Goal: Task Accomplishment & Management: Manage account settings

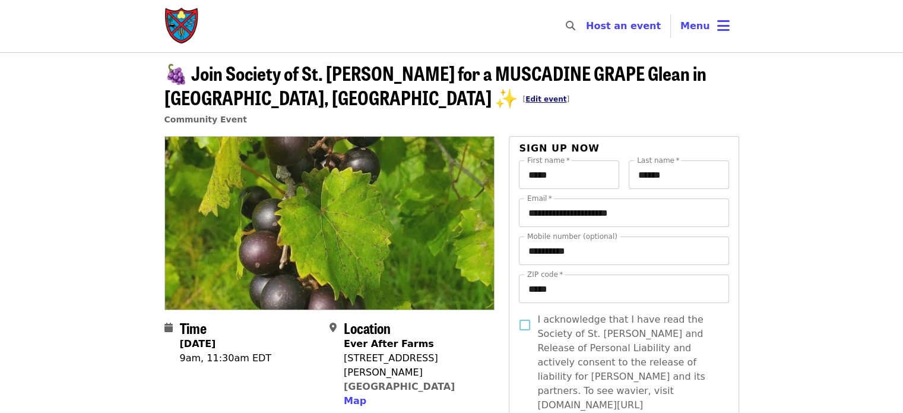
click at [525, 98] on link "Edit event" at bounding box center [545, 99] width 41 height 8
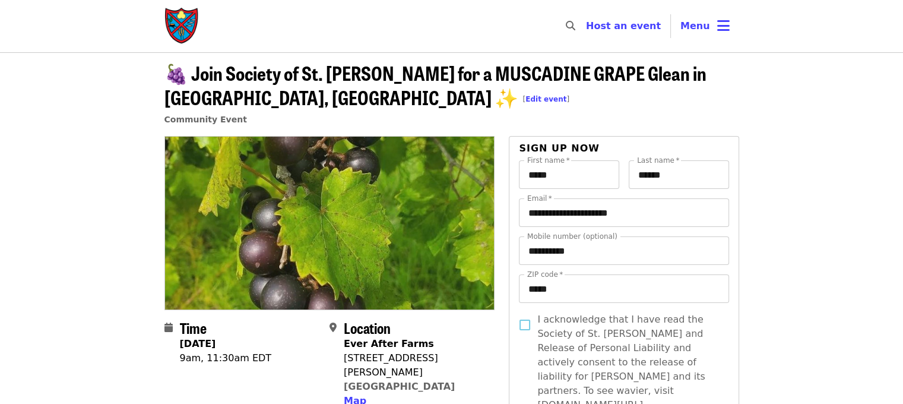
click at [248, 81] on span "🍇 Join Society of St. Andrew for a MUSCADINE GRAPE Glean in POMONA PARK, FL ✨ […" at bounding box center [435, 85] width 542 height 52
click at [710, 28] on button "Menu" at bounding box center [705, 26] width 68 height 28
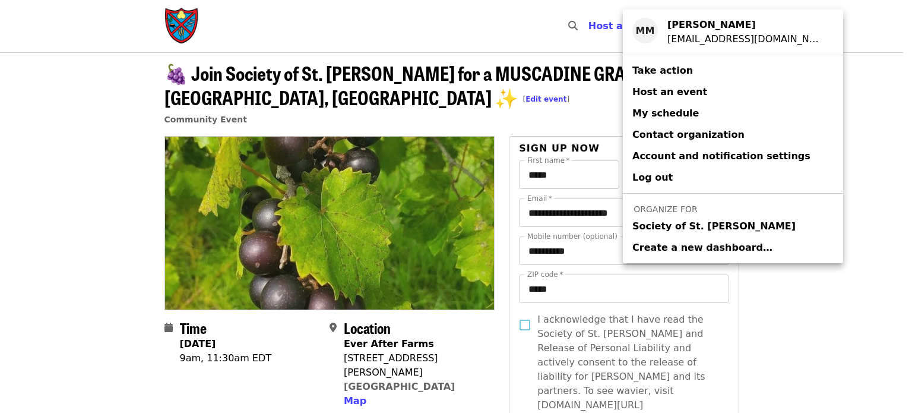
click at [704, 229] on span "Society of St. Andrew" at bounding box center [713, 226] width 163 height 14
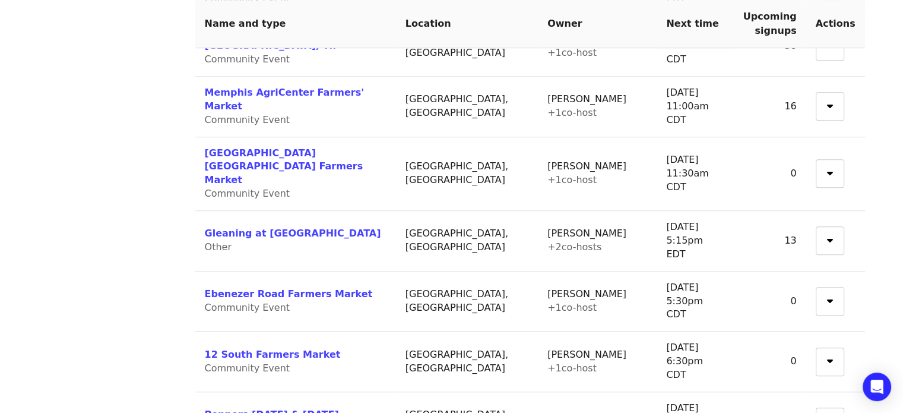
scroll to position [1069, 0]
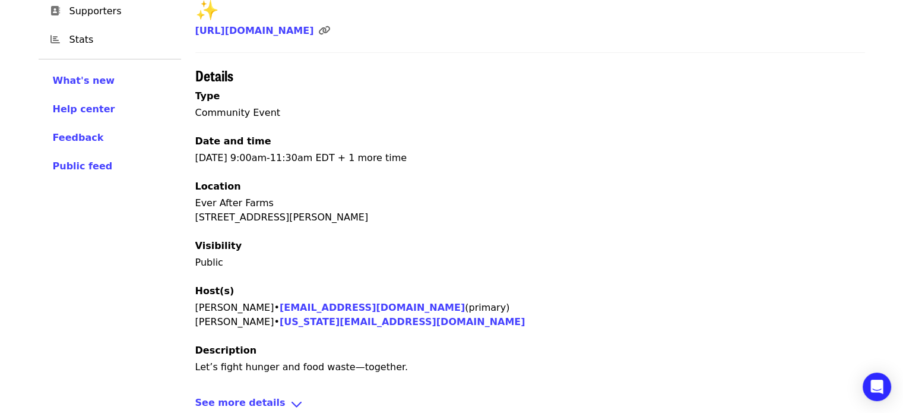
scroll to position [373, 0]
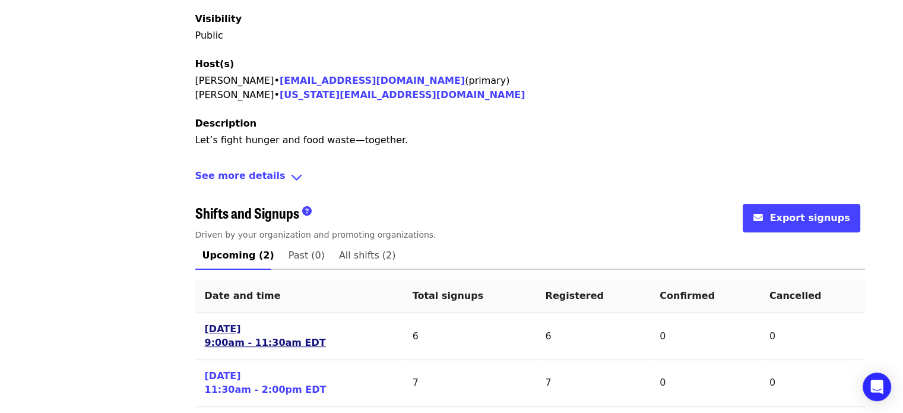
click at [242, 322] on link "Wed 8/27/25 9:00am - 11:30am EDT" at bounding box center [265, 335] width 121 height 27
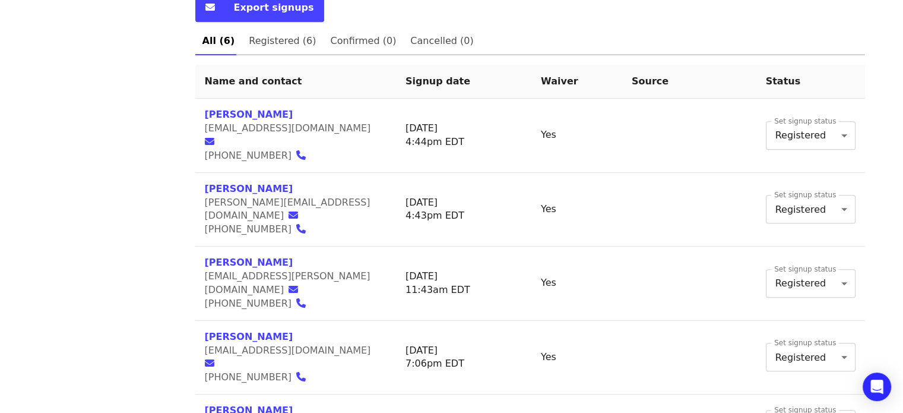
scroll to position [657, 0]
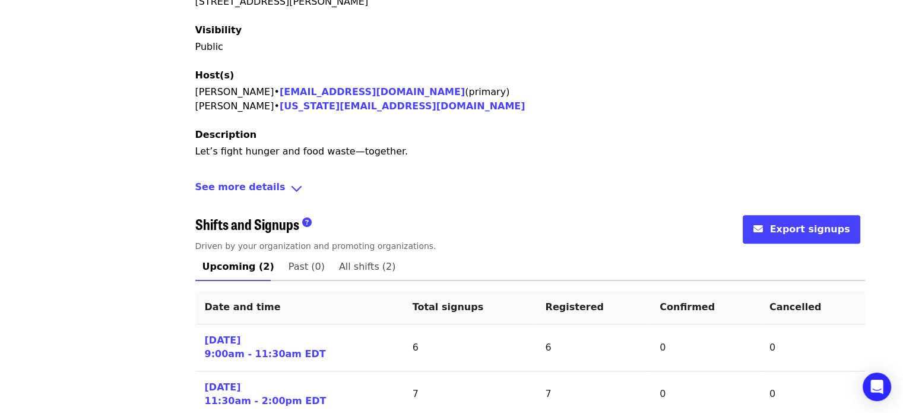
scroll to position [373, 0]
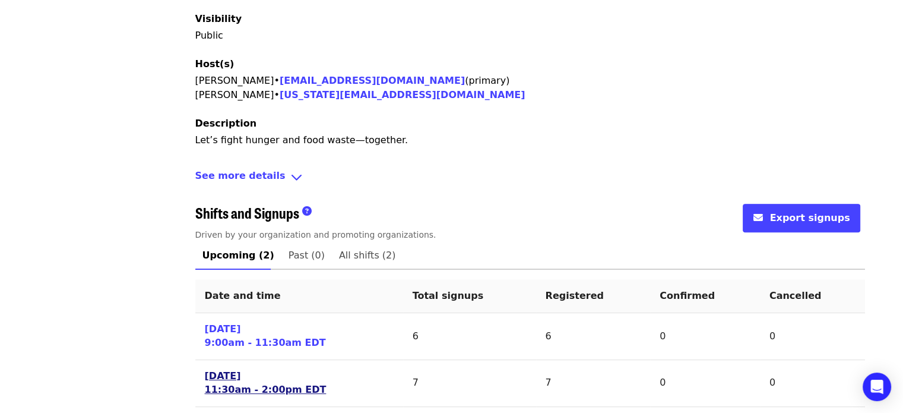
click at [256, 369] on link "Wed 8/27/25 11:30am - 2:00pm EDT" at bounding box center [266, 382] width 122 height 27
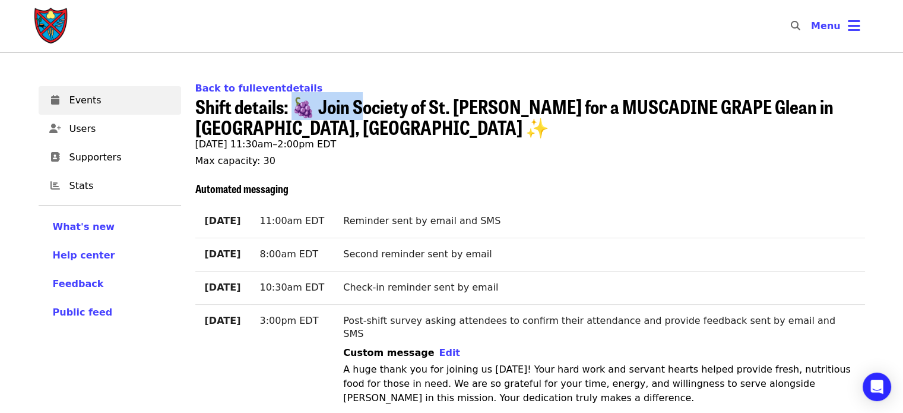
drag, startPoint x: 299, startPoint y: 102, endPoint x: 363, endPoint y: 111, distance: 64.2
click at [363, 111] on span "Shift details: 🍇 Join Society of St. Andrew for a MUSCADINE GRAPE Glean in POMO…" at bounding box center [514, 116] width 638 height 49
click at [321, 109] on span "Shift details: 🍇 Join Society of St. Andrew for a MUSCADINE GRAPE Glean in POMO…" at bounding box center [514, 116] width 638 height 49
drag, startPoint x: 322, startPoint y: 107, endPoint x: 290, endPoint y: 109, distance: 32.7
click at [290, 109] on span "Shift details: 🍇 Join Society of St. Andrew for a MUSCADINE GRAPE Glean in POMO…" at bounding box center [514, 116] width 638 height 49
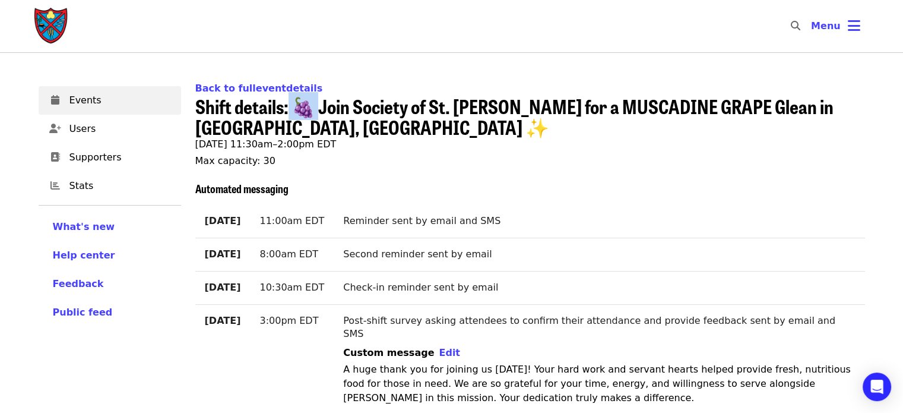
click at [290, 109] on span "Shift details: 🍇 Join Society of St. Andrew for a MUSCADINE GRAPE Glean in POMO…" at bounding box center [514, 116] width 638 height 49
drag, startPoint x: 290, startPoint y: 108, endPoint x: 319, endPoint y: 110, distance: 29.1
click at [319, 110] on span "Shift details: 🍇 Join Society of St. Andrew for a MUSCADINE GRAPE Glean in POMO…" at bounding box center [514, 116] width 638 height 49
click at [323, 109] on span "Shift details: 🍇 Join Society of St. Andrew for a MUSCADINE GRAPE Glean in POMO…" at bounding box center [514, 116] width 638 height 49
click at [350, 106] on span "Shift details: 🍇 Join Society of St. Andrew for a MUSCADINE GRAPE Glean in POMO…" at bounding box center [514, 116] width 638 height 49
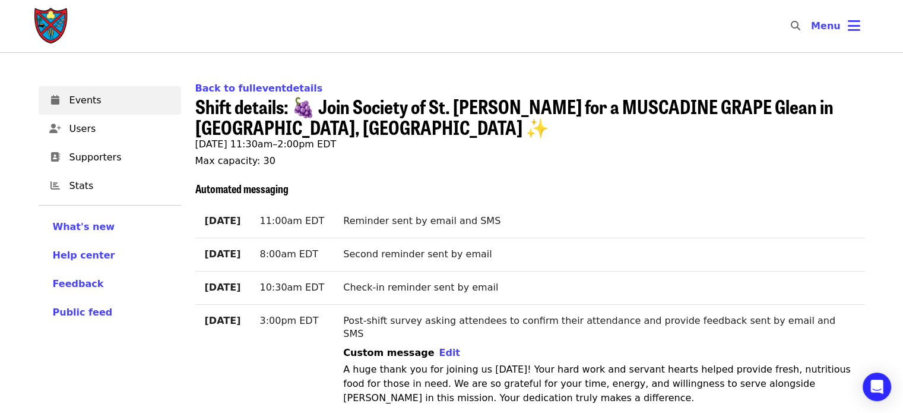
drag, startPoint x: 321, startPoint y: 108, endPoint x: 494, endPoint y: 138, distance: 175.9
click at [406, 105] on span "Shift details: 🍇 Join Society of St. Andrew for a MUSCADINE GRAPE Glean in POMO…" at bounding box center [514, 116] width 638 height 49
click at [365, 124] on h1 "Shift details: 🍇 Join Society of St. Andrew for a MUSCADINE GRAPE Glean in POMO…" at bounding box center [530, 117] width 670 height 42
click at [330, 106] on span "Shift details: 🍇 Join Society of St. Andrew for a MUSCADINE GRAPE Glean in POMO…" at bounding box center [514, 116] width 638 height 49
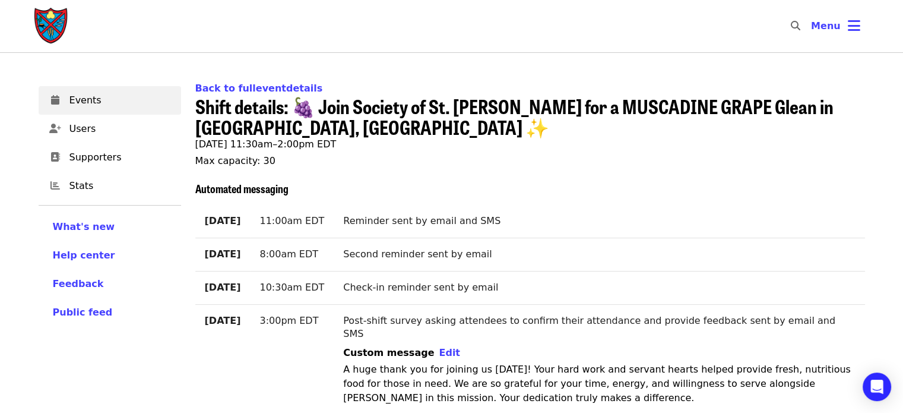
drag, startPoint x: 316, startPoint y: 102, endPoint x: 389, endPoint y: 142, distance: 83.2
click at [389, 142] on p "Wednesday, 8/27/2025, 11:30am–2:00pm EDT" at bounding box center [530, 144] width 670 height 14
drag, startPoint x: 321, startPoint y: 106, endPoint x: 416, endPoint y: 147, distance: 103.7
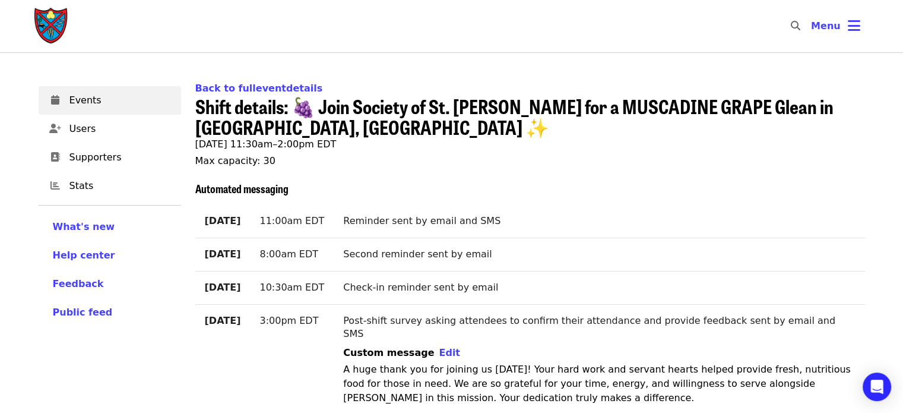
click at [410, 132] on h1 "Shift details: 🍇 Join Society of St. Andrew for a MUSCADINE GRAPE Glean in POMO…" at bounding box center [530, 117] width 670 height 42
click at [381, 97] on span "Shift details: 🍇 Join Society of St. Andrew for a MUSCADINE GRAPE Glean in POMO…" at bounding box center [514, 116] width 638 height 49
click at [859, 27] on icon "bars icon" at bounding box center [854, 25] width 12 height 17
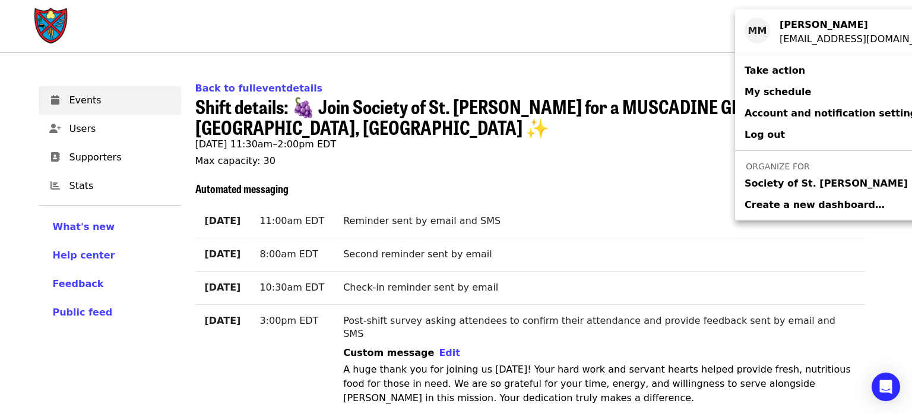
click at [812, 175] on link "Society of St. Andrew" at bounding box center [845, 183] width 220 height 21
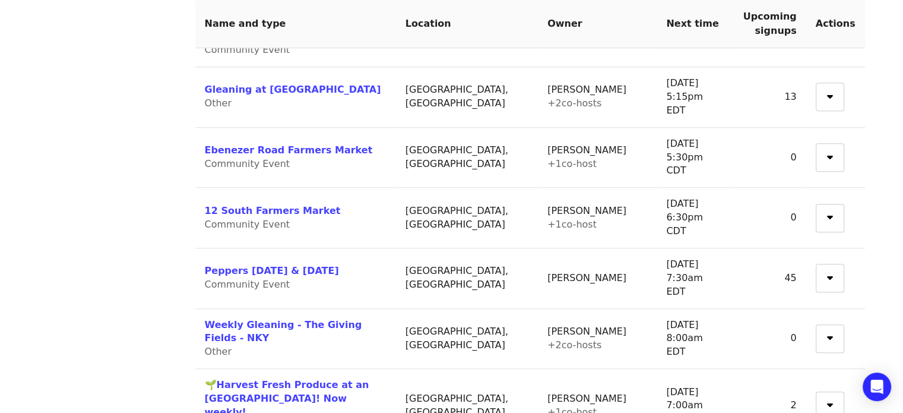
scroll to position [1149, 0]
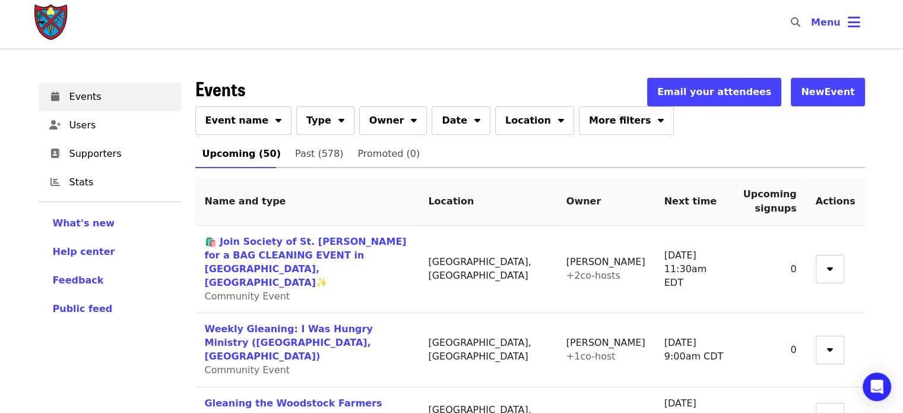
scroll to position [59, 0]
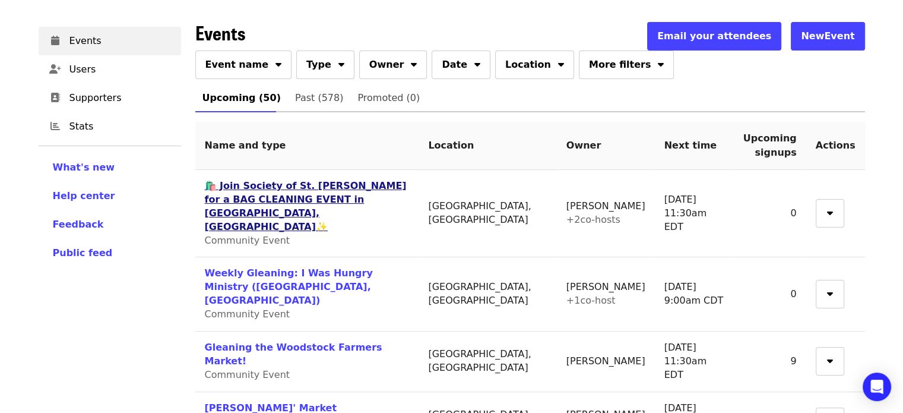
click at [403, 189] on link "🛍️ Join Society of St. Andrew for a BAG CLEANING EVENT in ORLANDO, FL✨" at bounding box center [306, 206] width 202 height 52
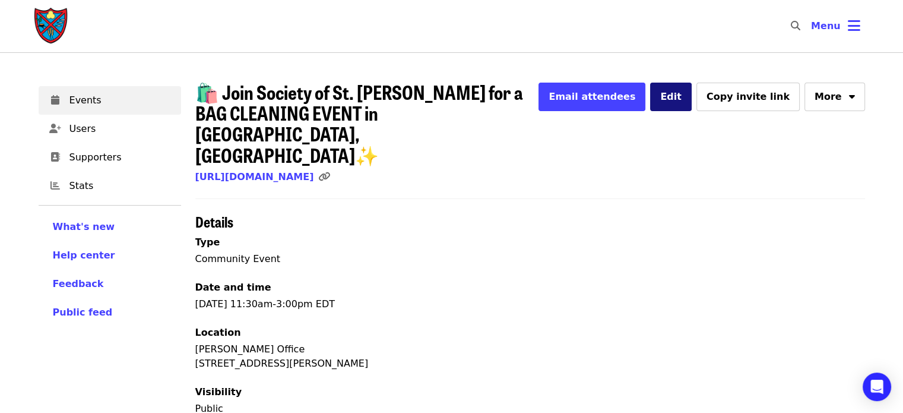
click at [692, 104] on button "Edit" at bounding box center [671, 97] width 42 height 28
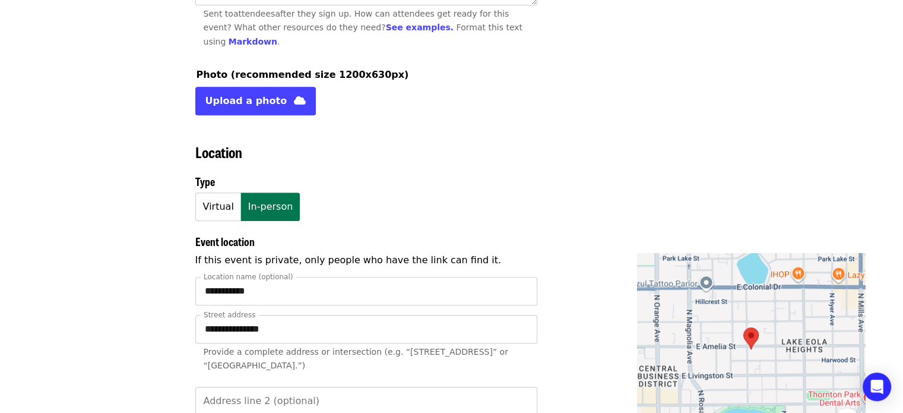
scroll to position [831, 0]
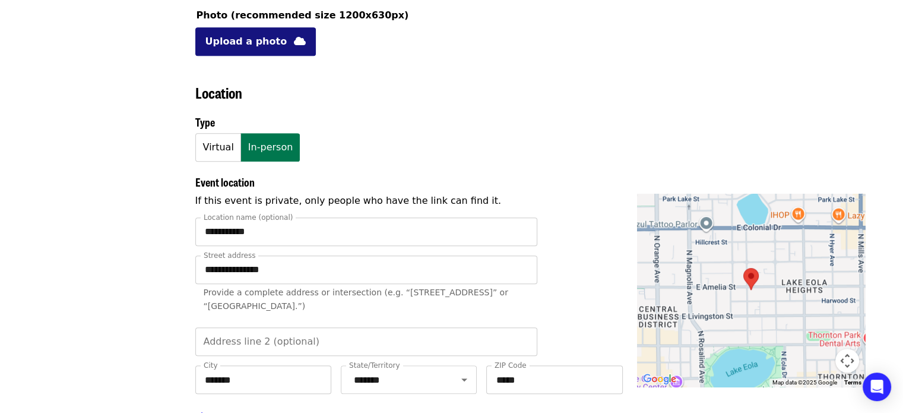
click at [244, 34] on span "Upload a photo" at bounding box center [246, 41] width 82 height 14
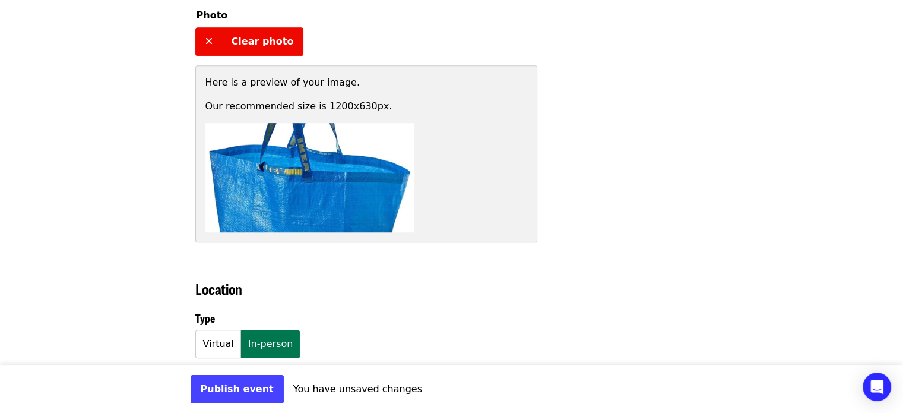
click at [245, 36] on span "Clear photo" at bounding box center [263, 41] width 62 height 11
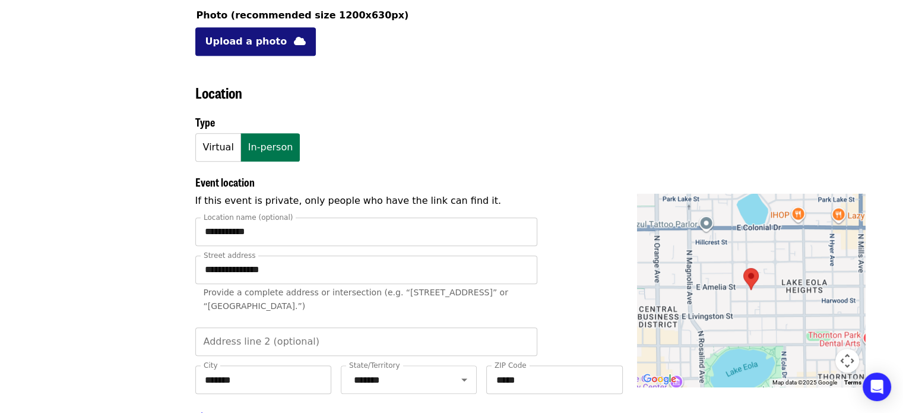
click at [228, 38] on span "Upload a photo" at bounding box center [246, 41] width 82 height 14
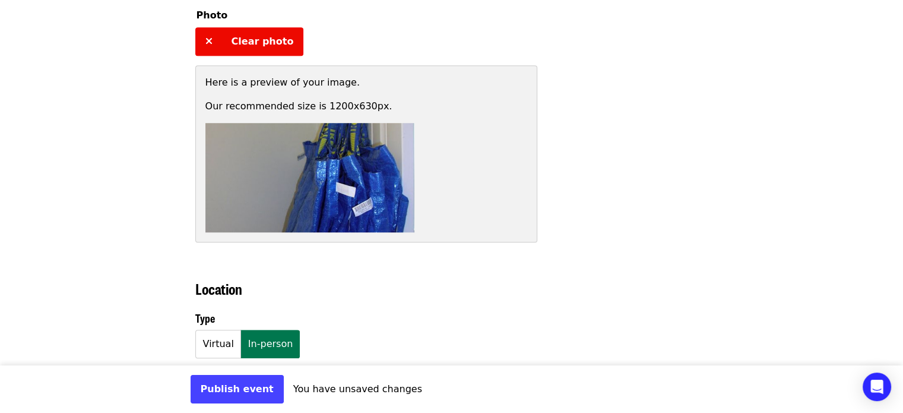
click at [248, 36] on span "Clear photo" at bounding box center [263, 41] width 62 height 11
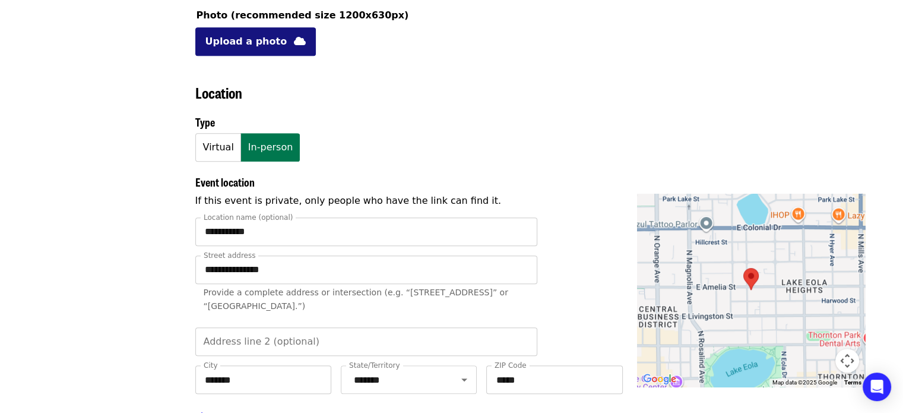
click at [245, 35] on span "Upload a photo" at bounding box center [246, 41] width 82 height 14
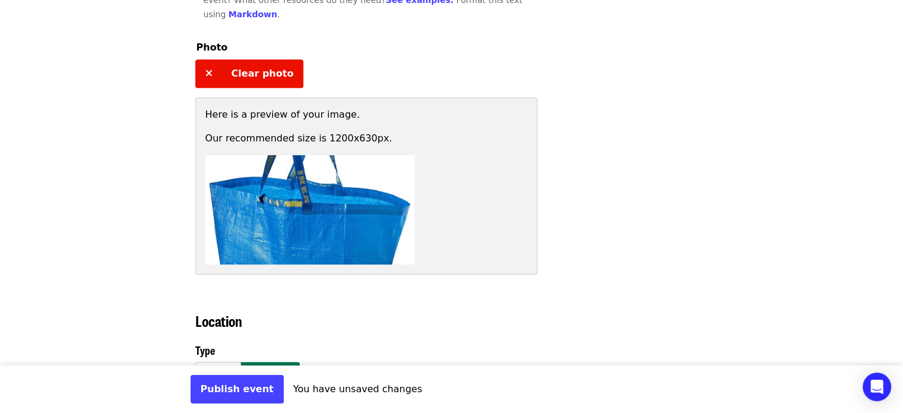
scroll to position [772, 0]
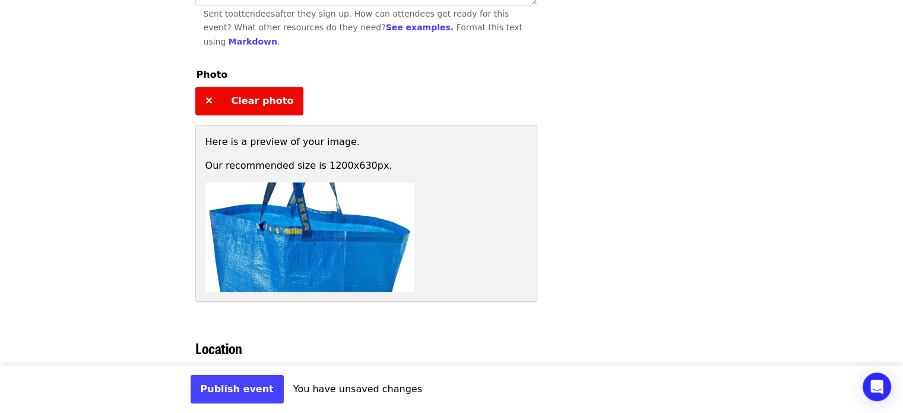
click at [238, 87] on button "Clear photo" at bounding box center [249, 101] width 109 height 28
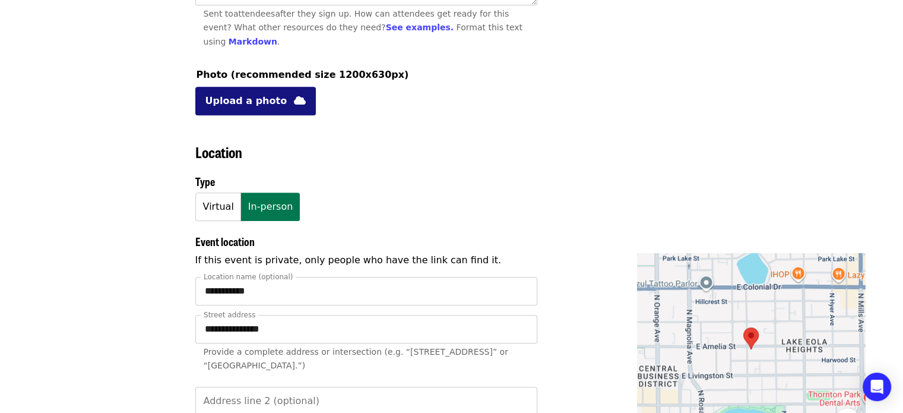
click at [230, 95] on span "Upload a photo" at bounding box center [246, 101] width 82 height 14
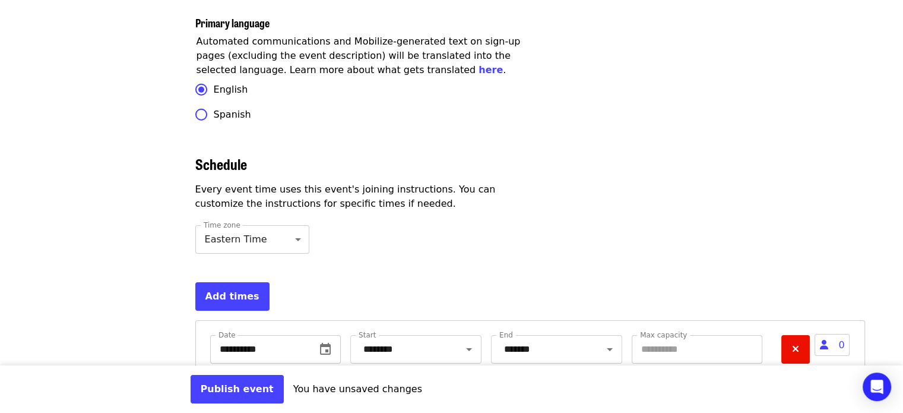
scroll to position [3805, 0]
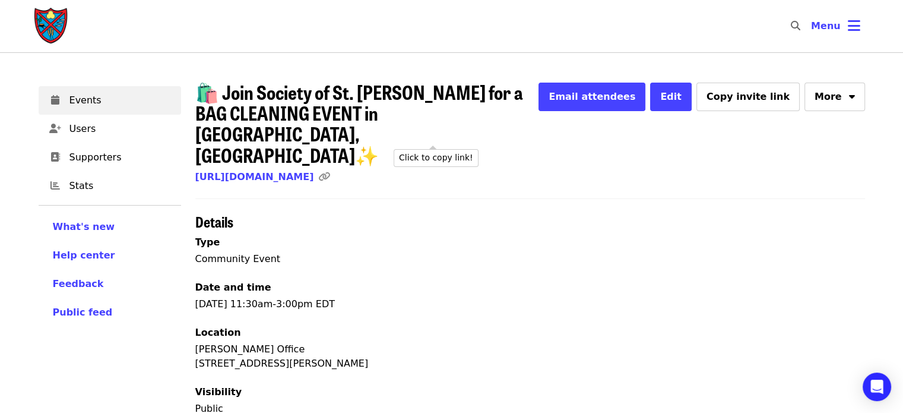
click at [330, 171] on icon "link icon" at bounding box center [324, 176] width 12 height 11
click at [274, 171] on link "https://www.mobilize.us/endhunger/event/833023/" at bounding box center [254, 176] width 119 height 11
